Goal: Task Accomplishment & Management: Complete application form

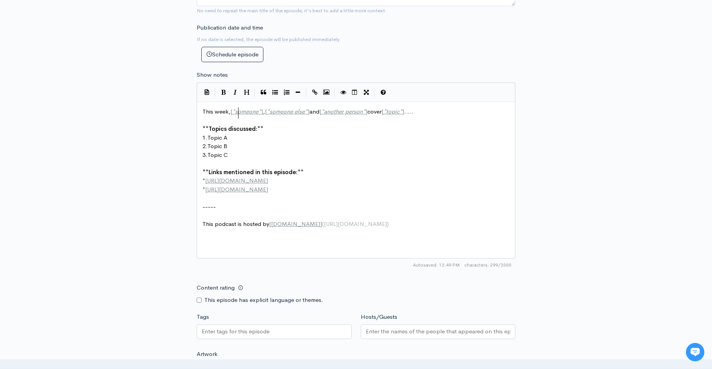
scroll to position [3, 0]
drag, startPoint x: 237, startPoint y: 229, endPoint x: 471, endPoint y: 235, distance: 233.7
type textarea "Wou"
type textarea "ould it takes to voluntere"
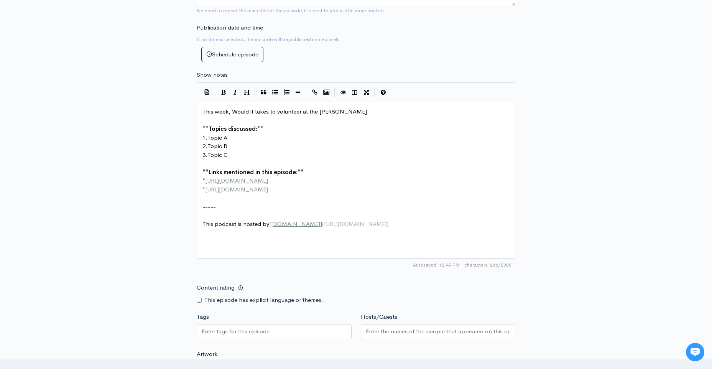
type textarea "er at the shelte"
type textarea "a"
type textarea "a shleter"
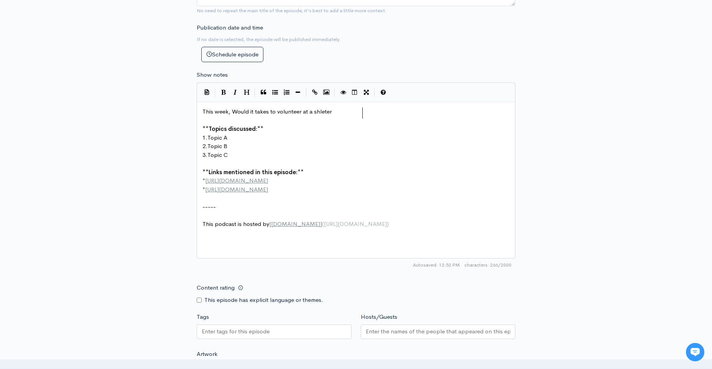
click at [250, 142] on pre "1. Topic A" at bounding box center [359, 137] width 316 height 9
type textarea "Volunteers"
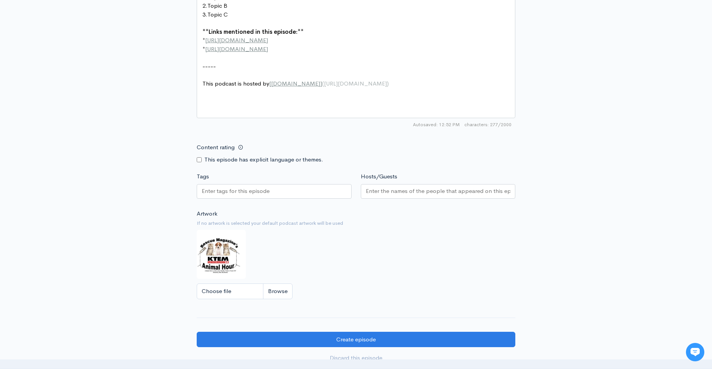
scroll to position [499, 0]
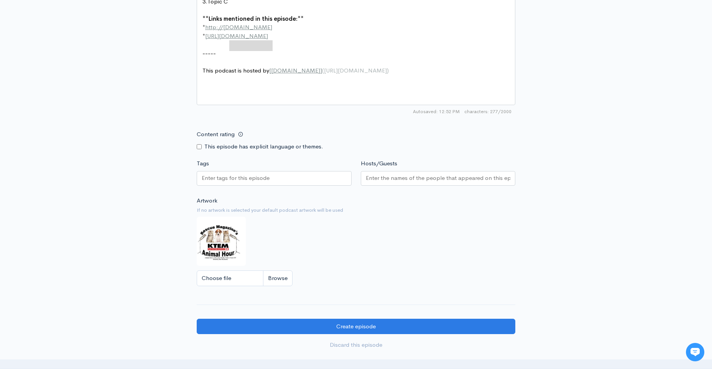
drag, startPoint x: 272, startPoint y: 161, endPoint x: 231, endPoint y: 163, distance: 41.1
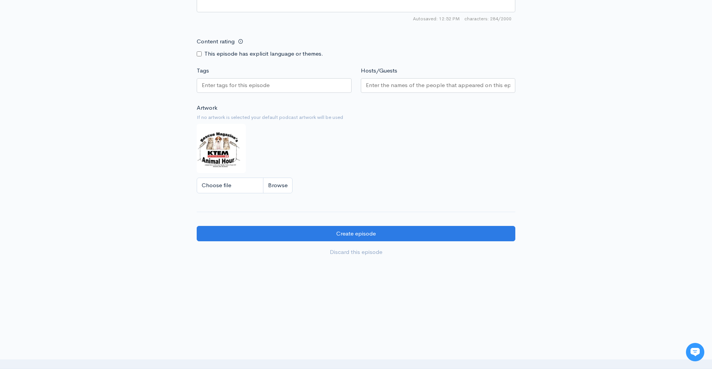
scroll to position [614, 0]
type textarea "rescuemagazine.org"
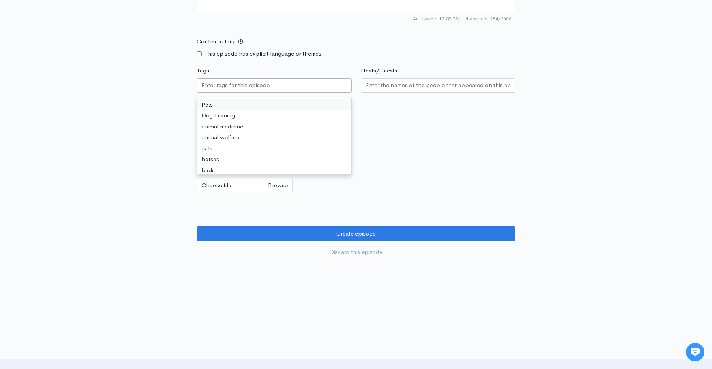
click at [281, 90] on input "Tags" at bounding box center [245, 85] width 86 height 9
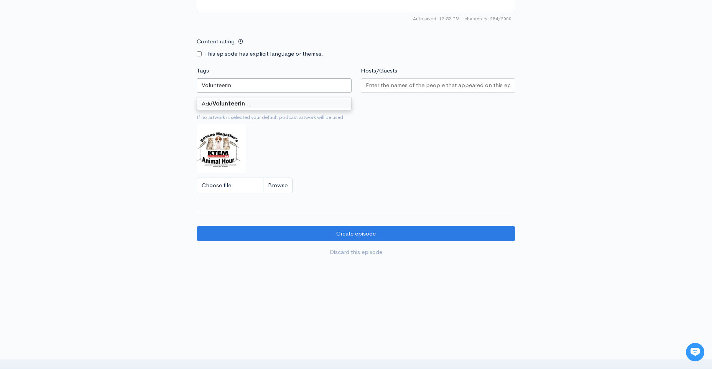
type input "Volunteering"
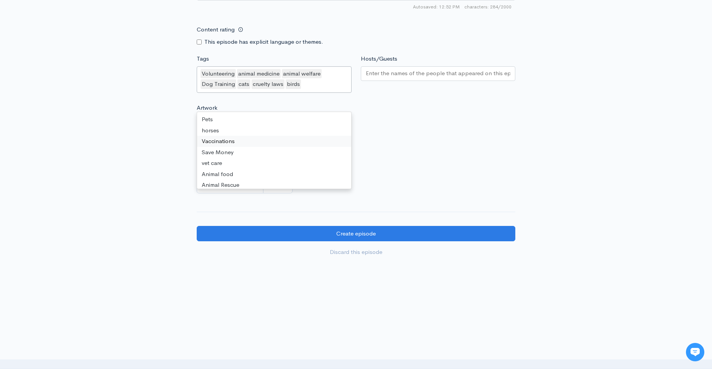
drag, startPoint x: 285, startPoint y: 284, endPoint x: 285, endPoint y: 291, distance: 7.3
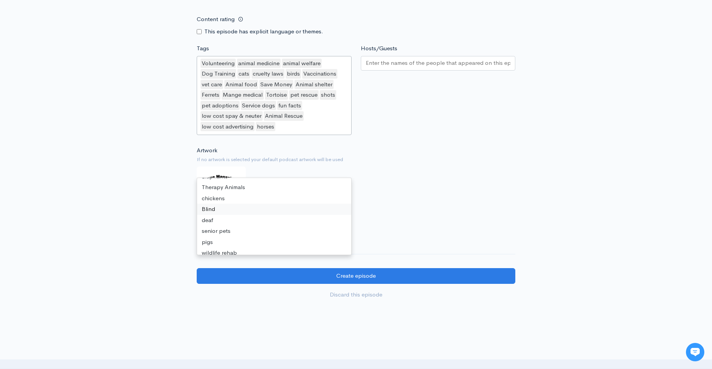
scroll to position [0, 0]
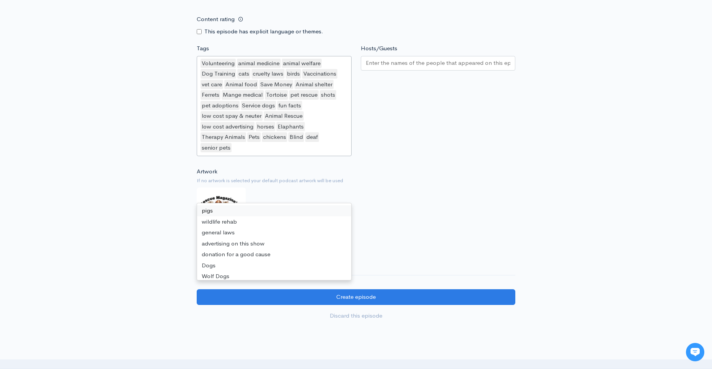
click at [296, 156] on div "Volunteering animal medicine animal welfare Dog Training cats cruelty laws bird…" at bounding box center [274, 106] width 155 height 100
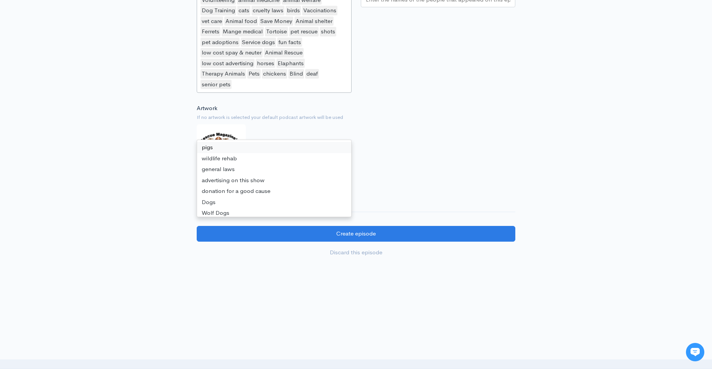
scroll to position [805, 0]
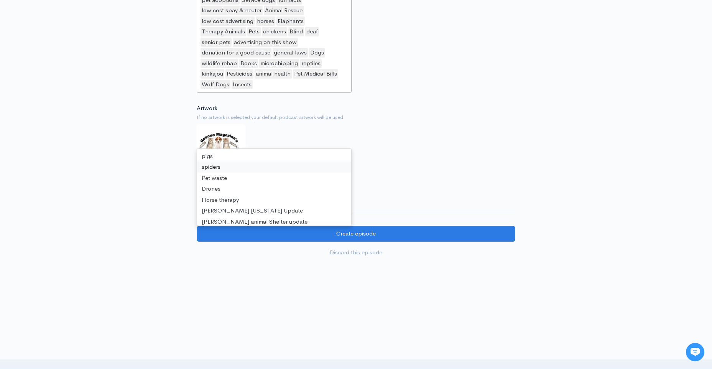
drag, startPoint x: 269, startPoint y: 231, endPoint x: 275, endPoint y: 246, distance: 16.0
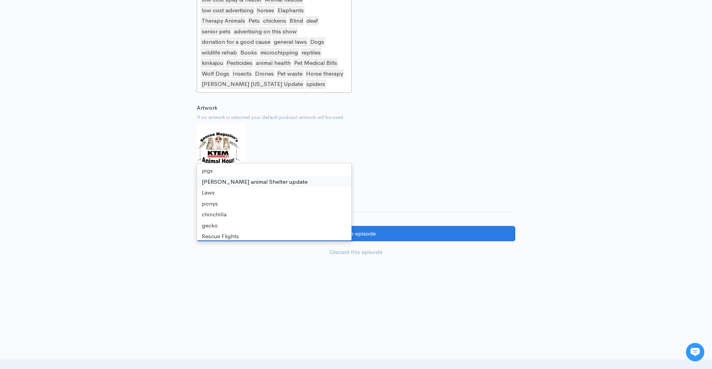
drag, startPoint x: 277, startPoint y: 251, endPoint x: 281, endPoint y: 267, distance: 16.3
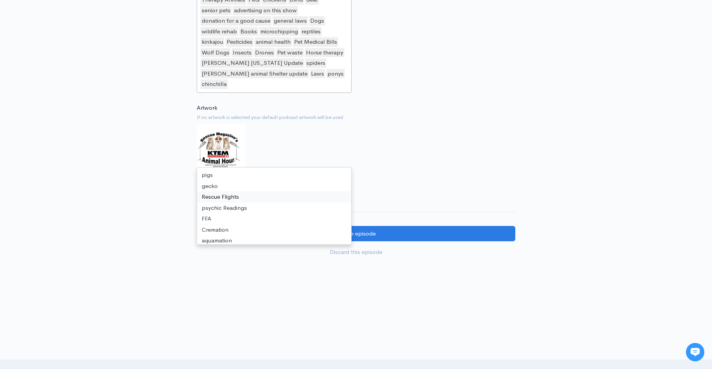
drag, startPoint x: 281, startPoint y: 267, endPoint x: 289, endPoint y: 300, distance: 33.9
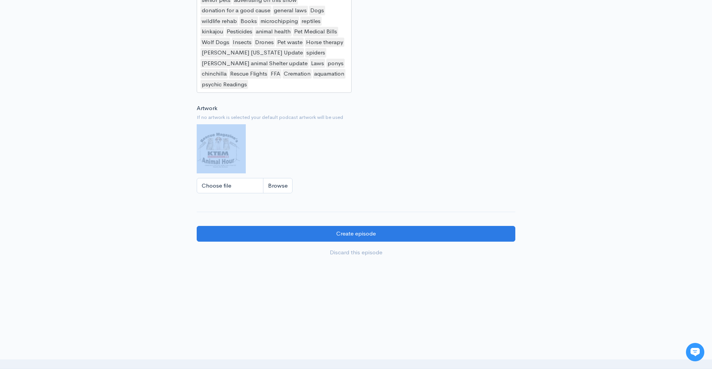
click at [295, 198] on div "Artwork If no artwork is selected your default podcast artwork will be used Cho…" at bounding box center [356, 151] width 319 height 94
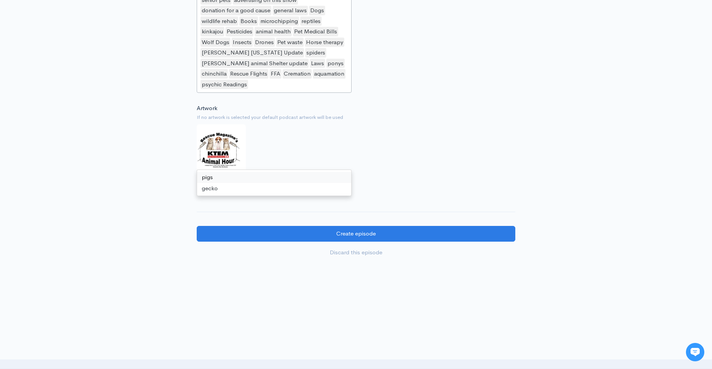
drag, startPoint x: 295, startPoint y: 311, endPoint x: 313, endPoint y: 266, distance: 49.0
click at [313, 93] on div "Volunteering animal medicine animal welfare Dog Training cats cruelty laws bird…" at bounding box center [274, 0] width 155 height 185
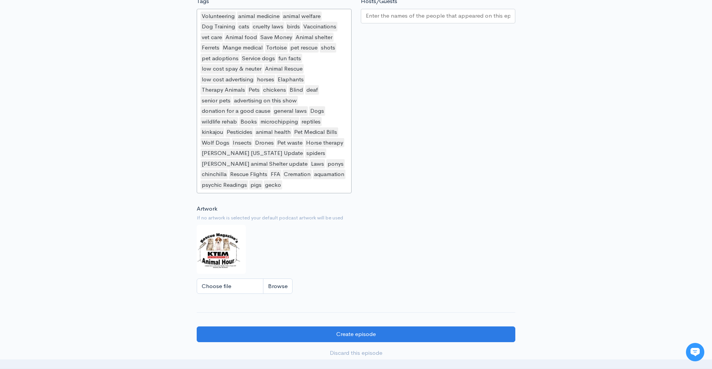
scroll to position [652, 0]
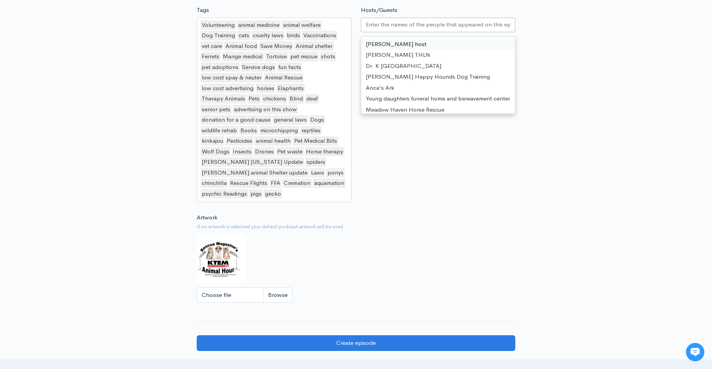
click at [408, 29] on input "Hosts/Guests" at bounding box center [438, 24] width 145 height 9
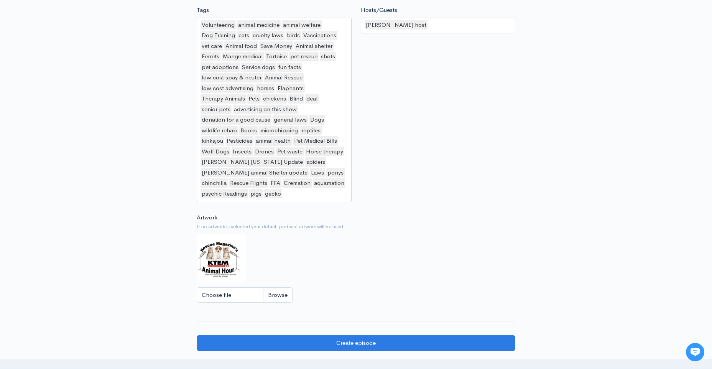
click at [409, 205] on div "Hosts/Guests Ron Ducharme host Ron Ducharme host Stacey THLN Dr. K Aztec Animal…" at bounding box center [438, 105] width 164 height 199
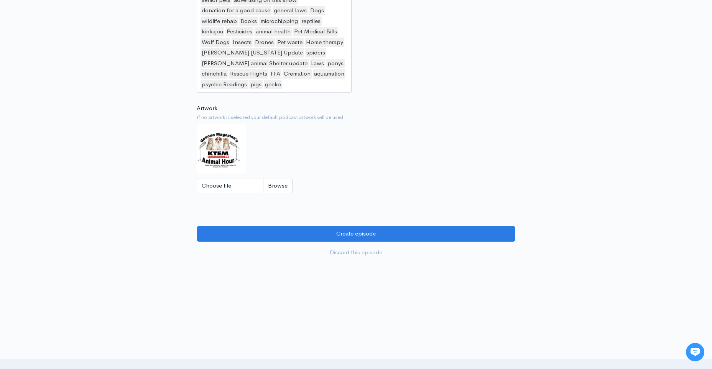
scroll to position [920, 0]
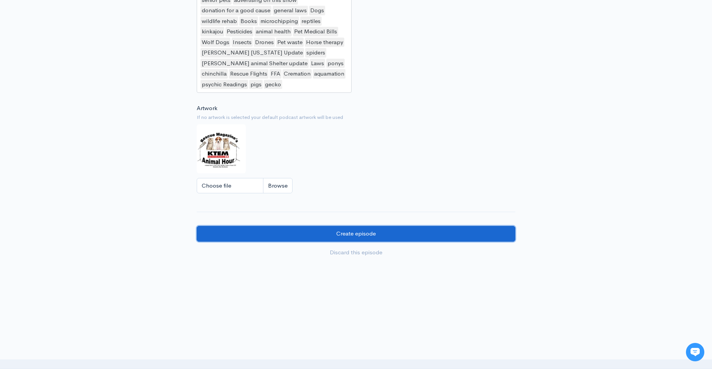
click at [370, 242] on input "Create episode" at bounding box center [356, 234] width 319 height 16
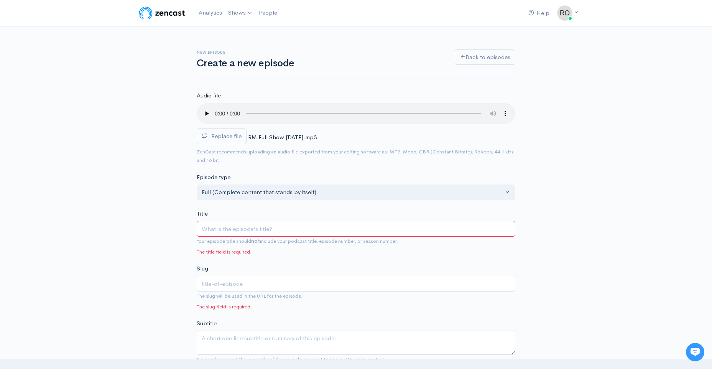
type input "S"
type input "s"
type input "Sep"
type input "sep"
type input "Sept"
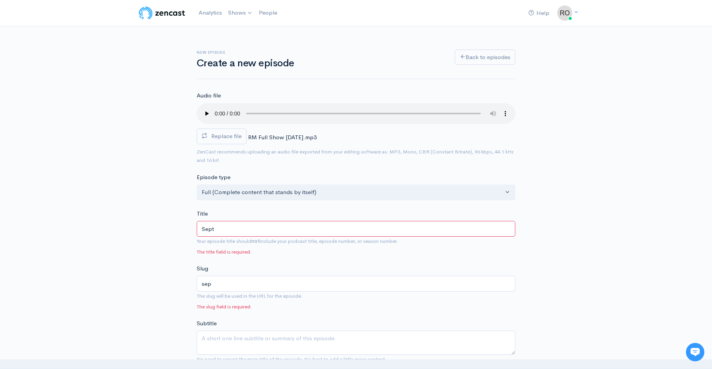
type input "sept"
type input "Septe"
type input "septe"
type input "Septem"
type input "septem"
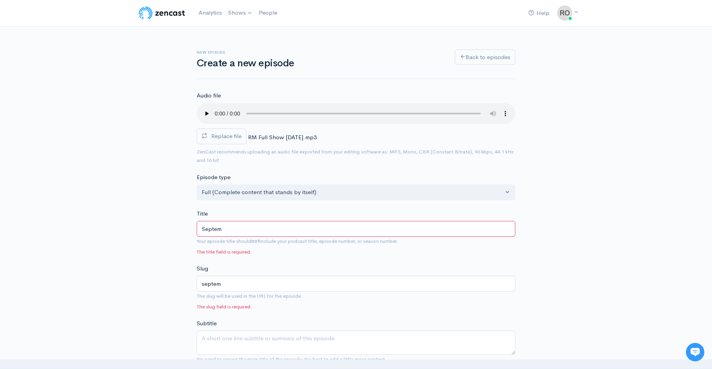
type input "Septemb"
type input "septemb"
type input "Septembe"
type input "septembe"
type input "September"
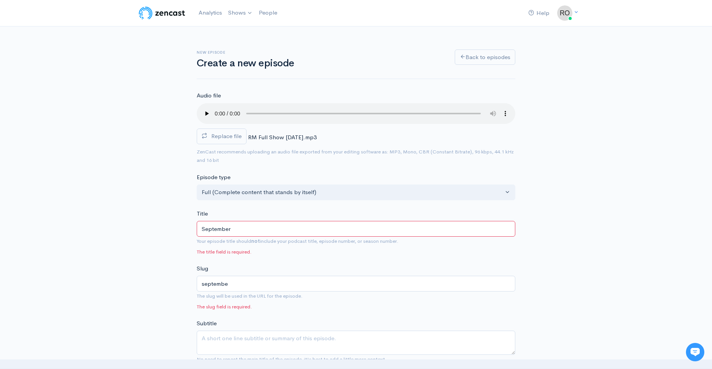
type input "september"
type input "[DATE]"
type input "september-7"
type input "[DATE],2"
type input "september-72"
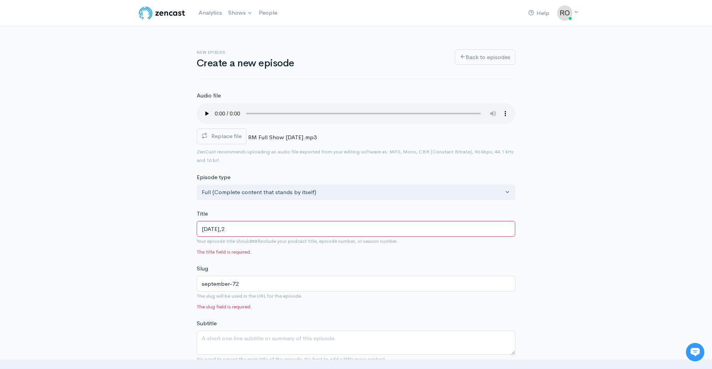
type input "[DATE]"
type input "september-720"
type input "September 7,202"
type input "september-7202"
type input "[DATE]"
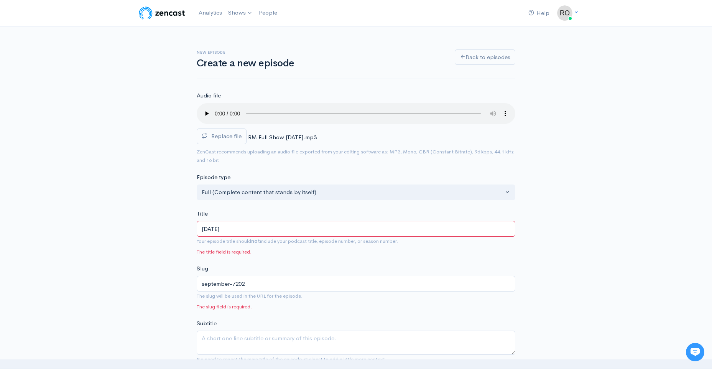
type input "september-72025"
click at [244, 237] on input "[DATE]" at bounding box center [356, 229] width 319 height 16
type input "[DATE]"
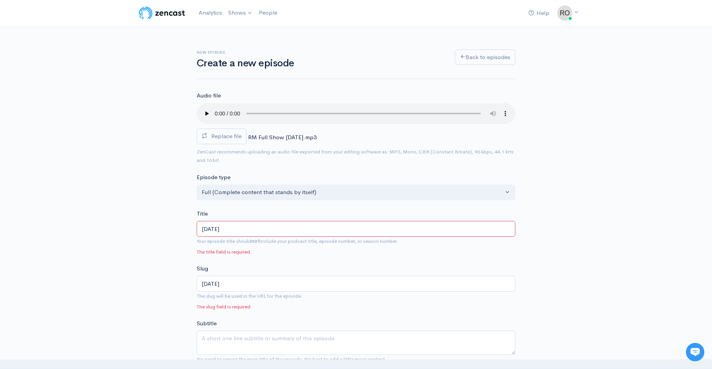
click at [306, 311] on div "Slug [DATE] The slug will be used in the URL for the episode. The slug field is…" at bounding box center [356, 287] width 319 height 46
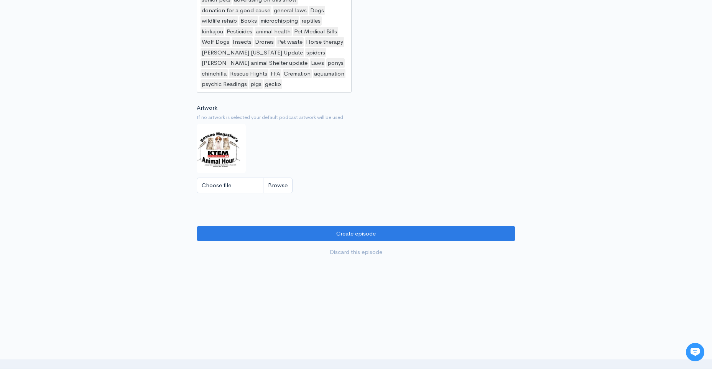
scroll to position [1024, 0]
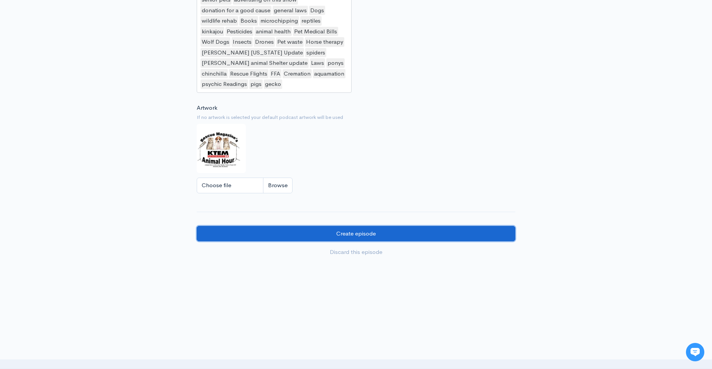
click at [316, 226] on input "Create episode" at bounding box center [356, 234] width 319 height 16
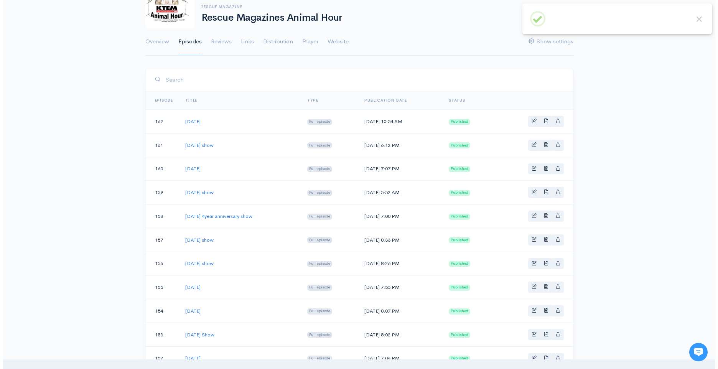
scroll to position [77, 0]
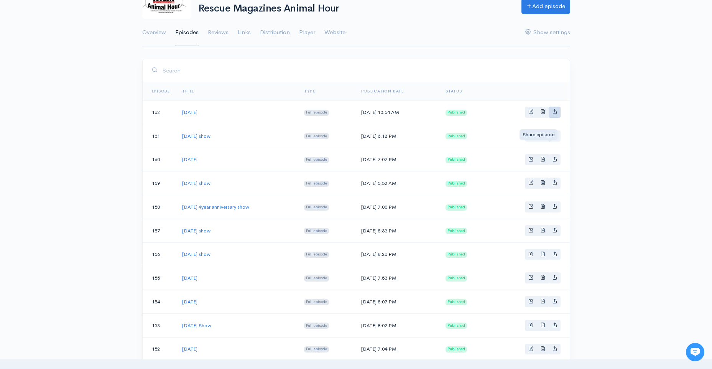
click at [552, 114] on icon "Basic example" at bounding box center [554, 111] width 5 height 5
type input "https://rescue-magazines-animal-hour.zencast.website/episodes/september-7-2025"
type input "https://media.zencast.fm/rescue-magazines-animal-hour/c29e0730-3d58-463e-a347-8…"
type input "<iframe src='https://share.zencast.fm/embed/episode/c29e0730-3d58-463e-a347-8f1…"
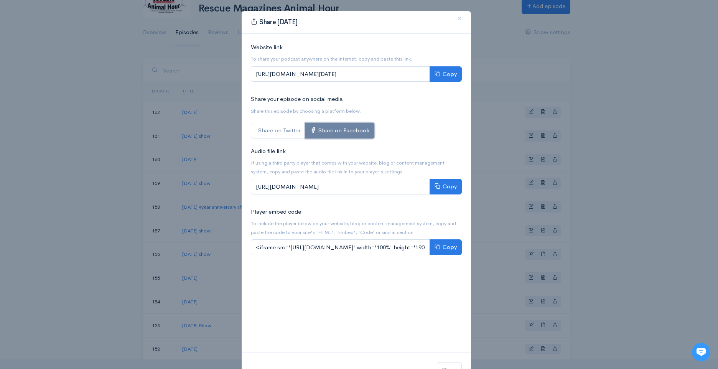
click at [352, 138] on link "Share on Facebook" at bounding box center [339, 131] width 69 height 16
click at [443, 82] on button "Copy" at bounding box center [446, 74] width 32 height 16
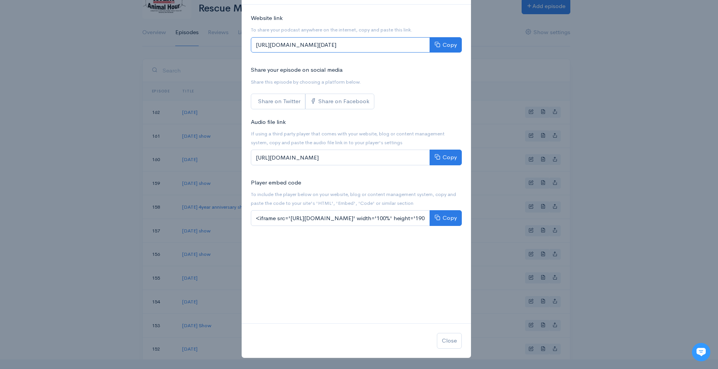
scroll to position [0, 0]
